Goal: Task Accomplishment & Management: Complete application form

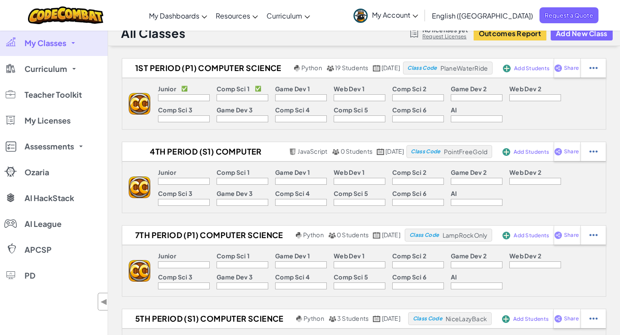
scroll to position [9, 0]
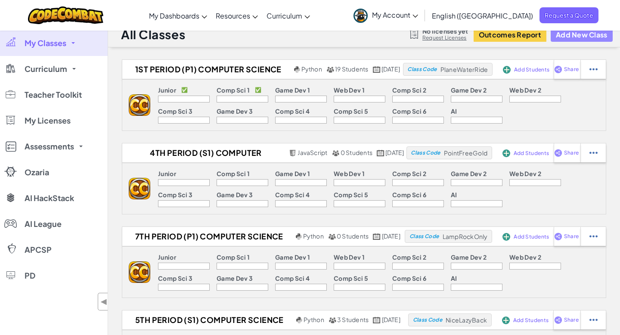
click at [564, 38] on button "Add New Class" at bounding box center [582, 35] width 62 height 14
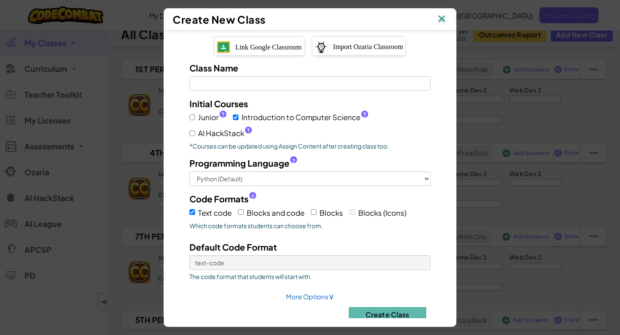
click at [211, 118] on span "Junior ?" at bounding box center [212, 117] width 28 height 12
click at [195, 118] on input "Junior ?" at bounding box center [192, 118] width 6 height 6
checkbox input "true"
click at [251, 59] on div "Link Google Classroom Import Ozaria Classroom Class Name Field is required Init…" at bounding box center [310, 182] width 280 height 291
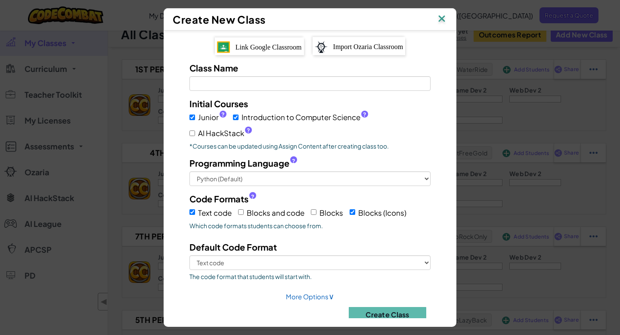
click at [255, 51] on span "Link Google Classroom" at bounding box center [268, 46] width 66 height 7
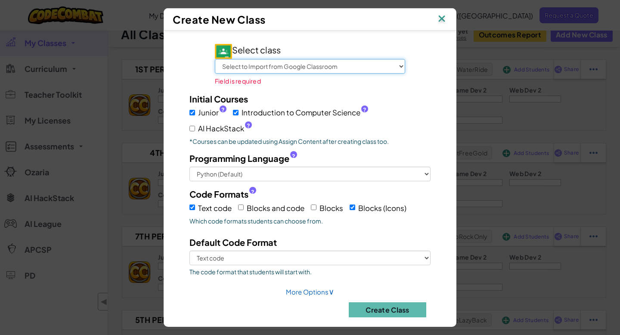
click at [327, 63] on select "Select to Import from Google Classroom Advisory (Homeroom) 7th Period (P1) Comp…" at bounding box center [310, 66] width 190 height 15
select select "795289603057"
click at [215, 60] on select "Select to Import from Google Classroom Advisory (Homeroom) 7th Period (P1) Comp…" at bounding box center [310, 66] width 190 height 15
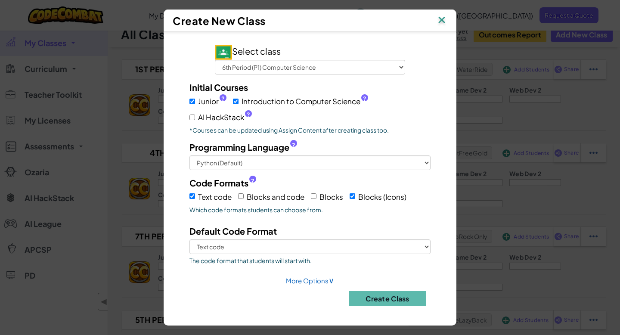
click at [324, 195] on span "Blocks" at bounding box center [331, 196] width 24 height 9
click at [316, 195] on input "Blocks" at bounding box center [314, 196] width 6 height 6
checkbox input "true"
click at [270, 194] on span "Blocks and code" at bounding box center [276, 196] width 58 height 9
click at [244, 194] on input "Blocks and code" at bounding box center [241, 196] width 6 height 6
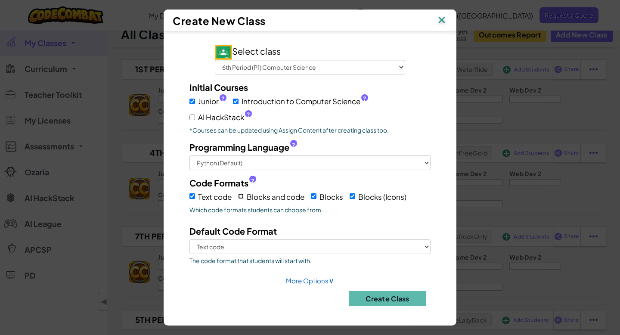
checkbox input "true"
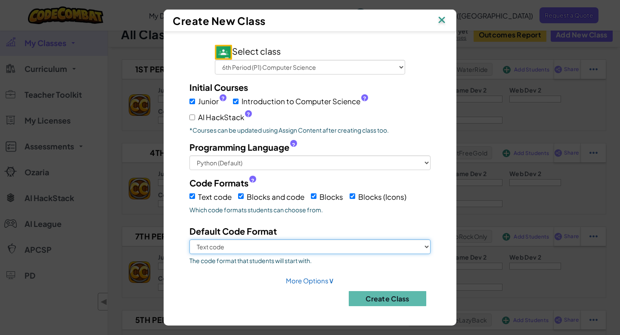
click at [371, 240] on select "Text code Blocks and code Blocks Blocks (Icons)" at bounding box center [309, 246] width 241 height 15
select select "blocks-and-code"
click at [189, 239] on select "Text code Blocks and code Blocks Blocks (Icons)" at bounding box center [309, 246] width 241 height 15
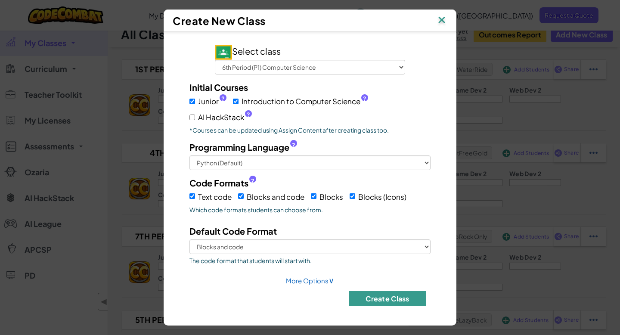
click at [377, 291] on button "Create Class" at bounding box center [387, 298] width 77 height 15
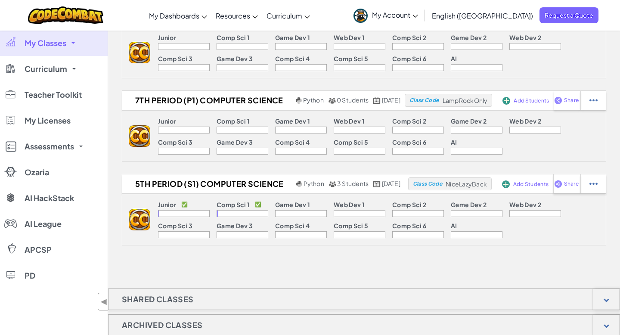
scroll to position [229, 0]
